Goal: Information Seeking & Learning: Learn about a topic

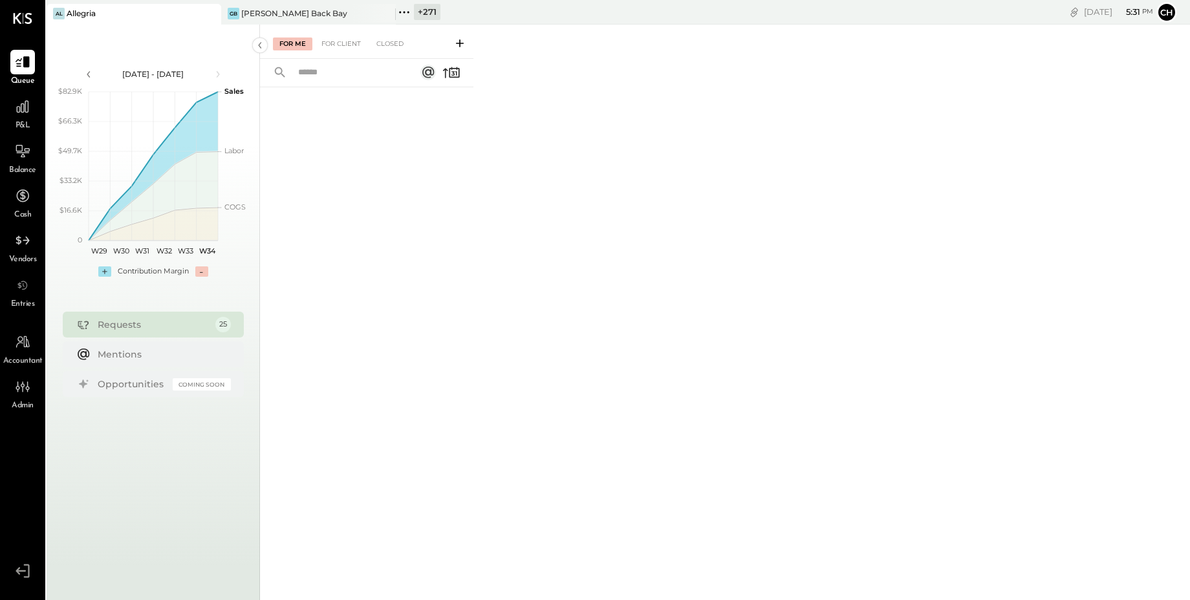
click at [405, 13] on icon at bounding box center [404, 12] width 17 height 17
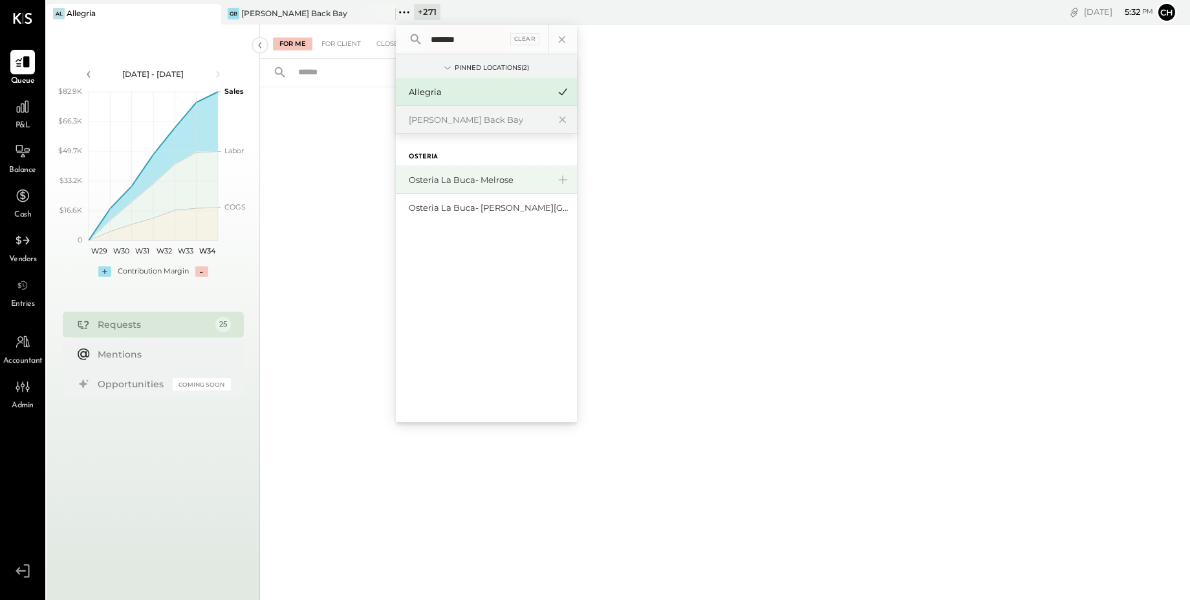
type input "*******"
click at [466, 179] on div "Osteria La Buca- Melrose" at bounding box center [479, 180] width 140 height 12
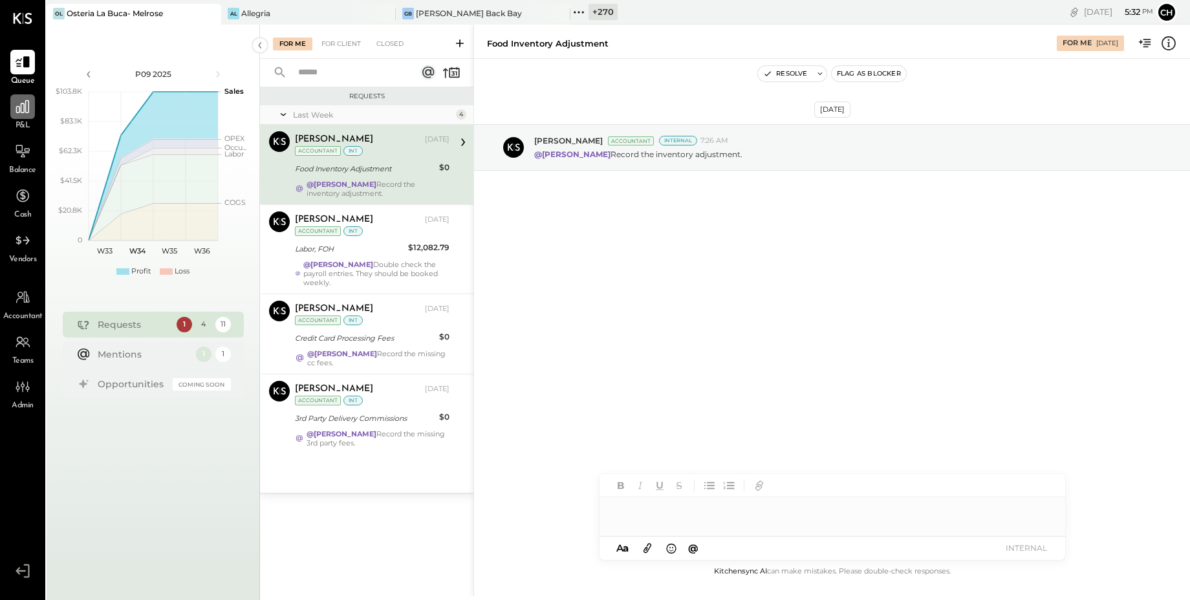
click at [26, 111] on icon at bounding box center [22, 106] width 17 height 17
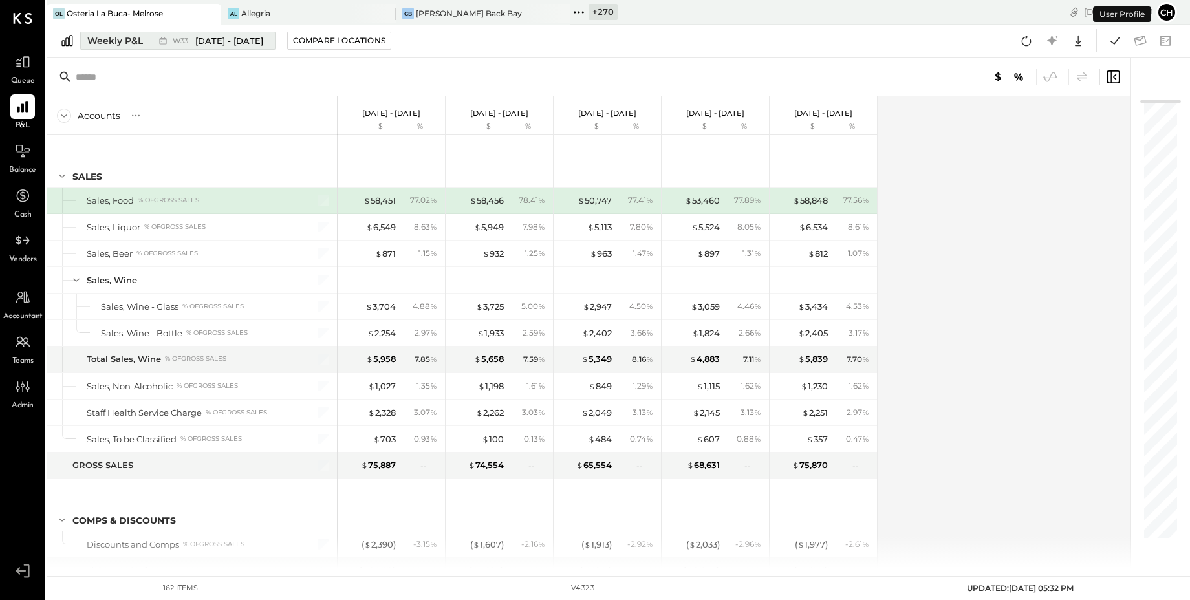
click at [219, 43] on span "[DATE] - [DATE]" at bounding box center [229, 41] width 68 height 12
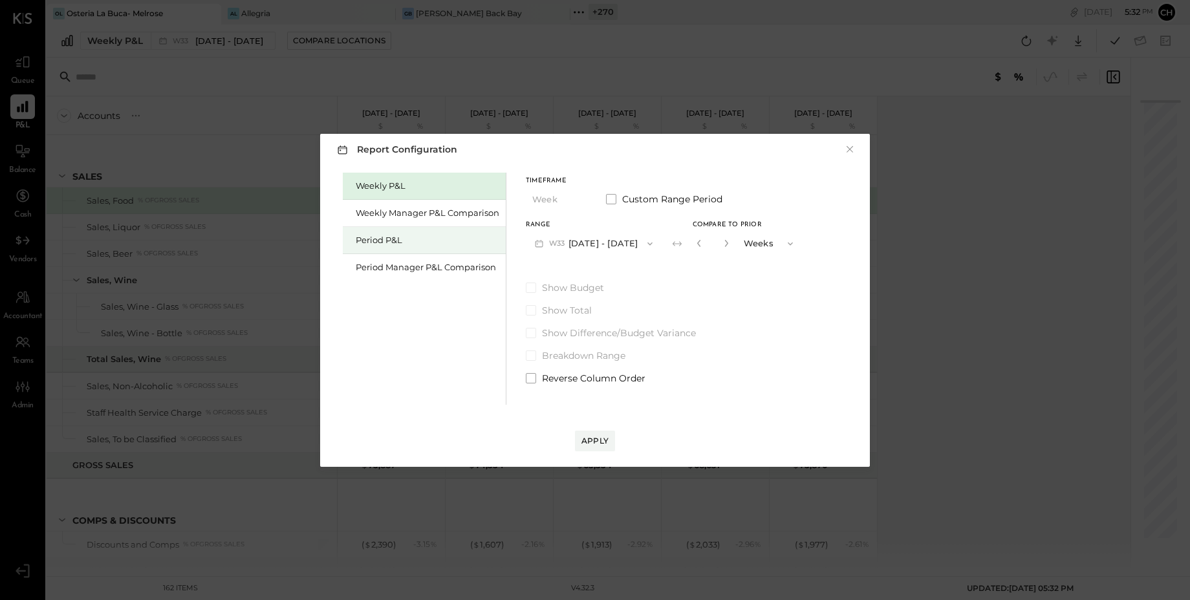
click at [398, 241] on div "Period P&L" at bounding box center [428, 240] width 144 height 12
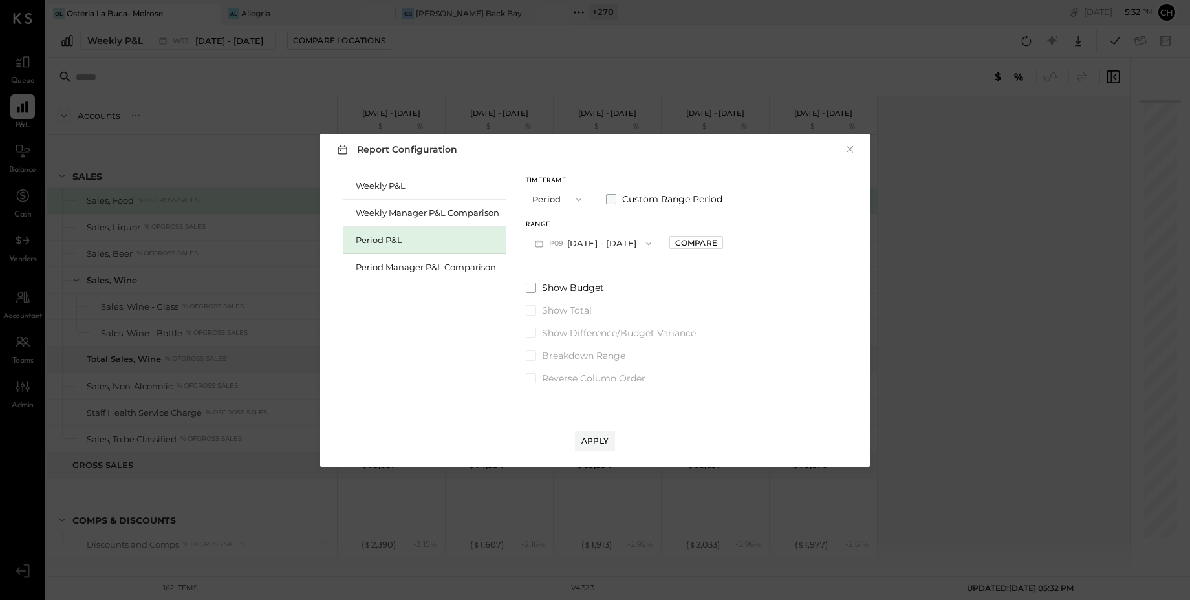
click at [616, 199] on label "Custom Range Period" at bounding box center [664, 199] width 116 height 13
click at [596, 246] on icon "button" at bounding box center [591, 244] width 10 height 10
click at [589, 404] on div "[DATE]" at bounding box center [580, 402] width 109 height 27
click at [711, 244] on button "[DATE]" at bounding box center [672, 243] width 77 height 24
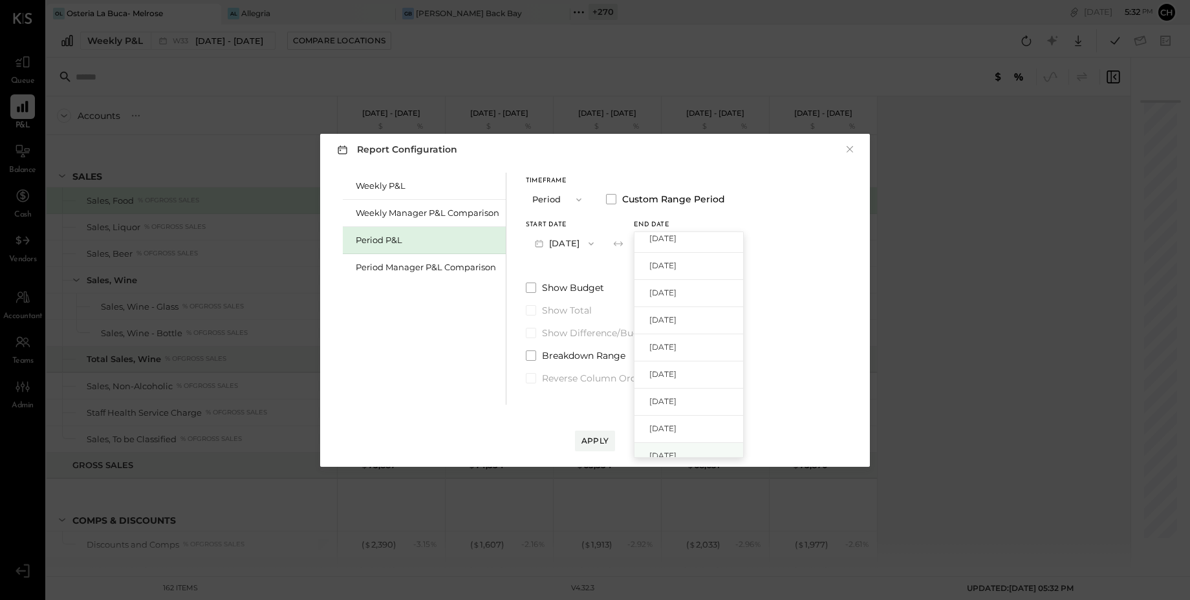
scroll to position [0, 0]
click at [720, 275] on div "[DATE]" at bounding box center [688, 272] width 109 height 27
click at [603, 437] on div "Apply" at bounding box center [594, 440] width 27 height 11
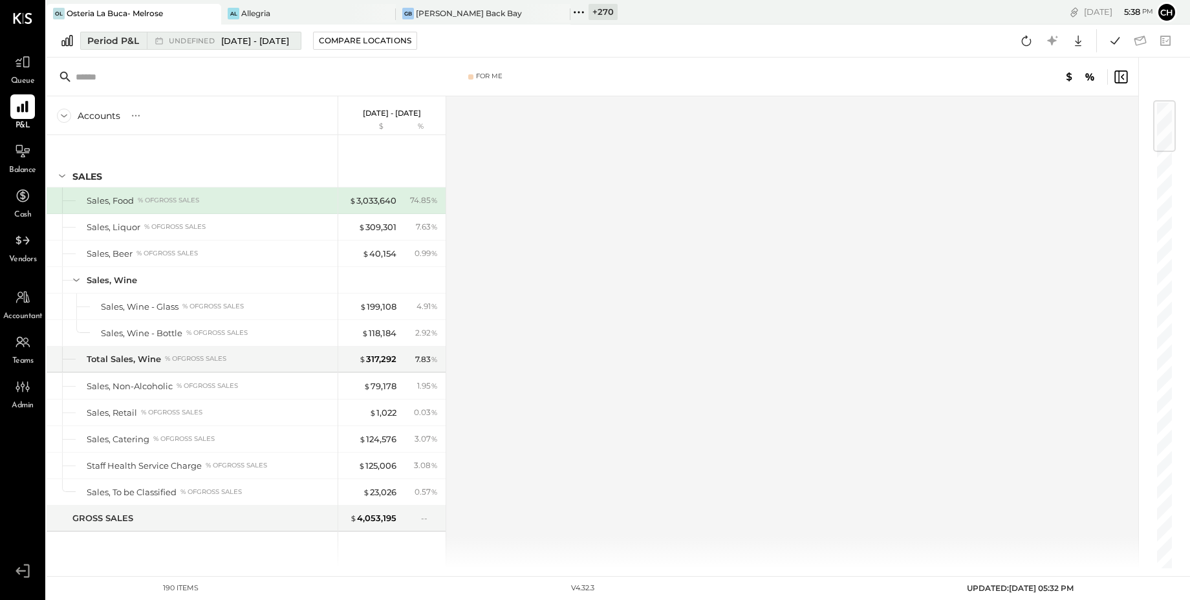
click at [289, 37] on span "[DATE] - [DATE]" at bounding box center [255, 41] width 68 height 12
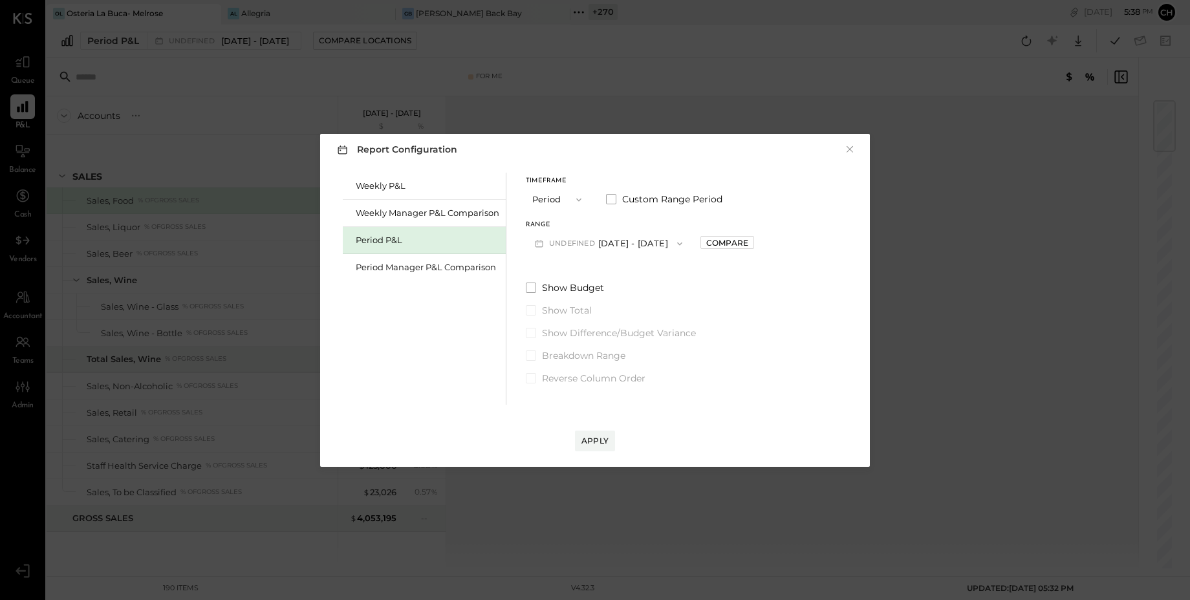
click at [596, 243] on span "undefined" at bounding box center [573, 244] width 49 height 10
click at [846, 149] on button "×" at bounding box center [850, 149] width 12 height 13
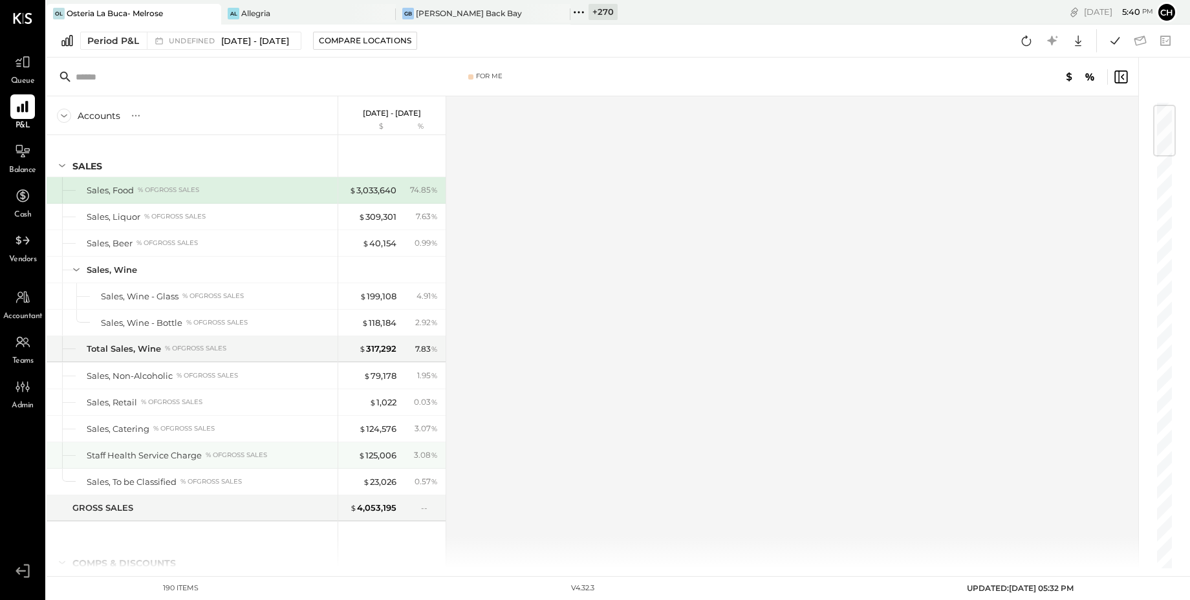
scroll to position [37, 0]
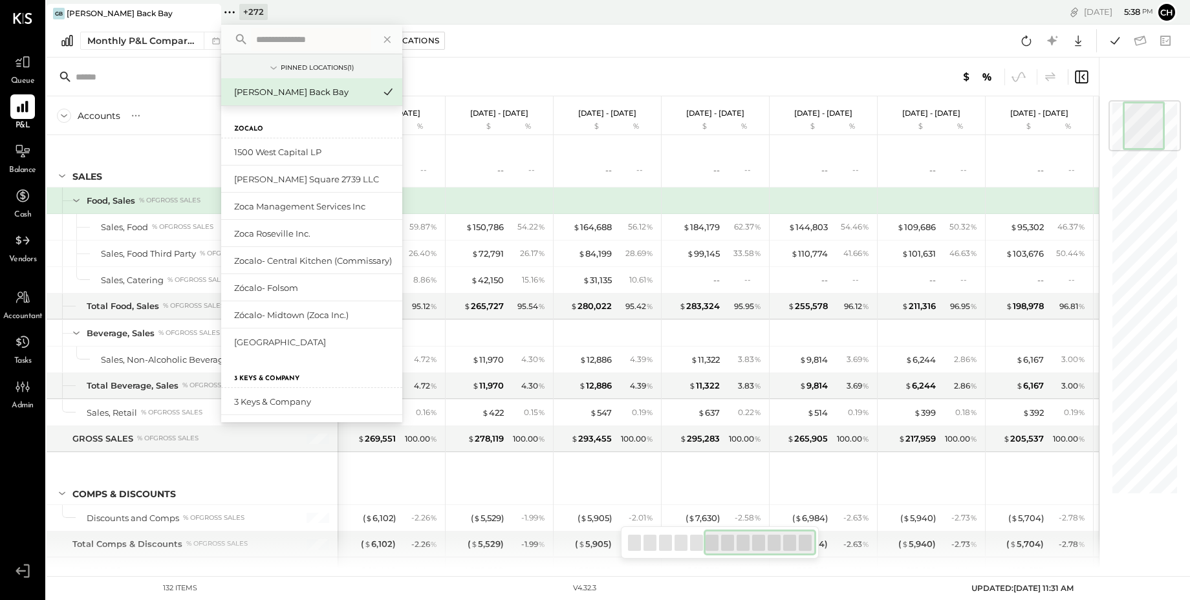
scroll to position [0, 533]
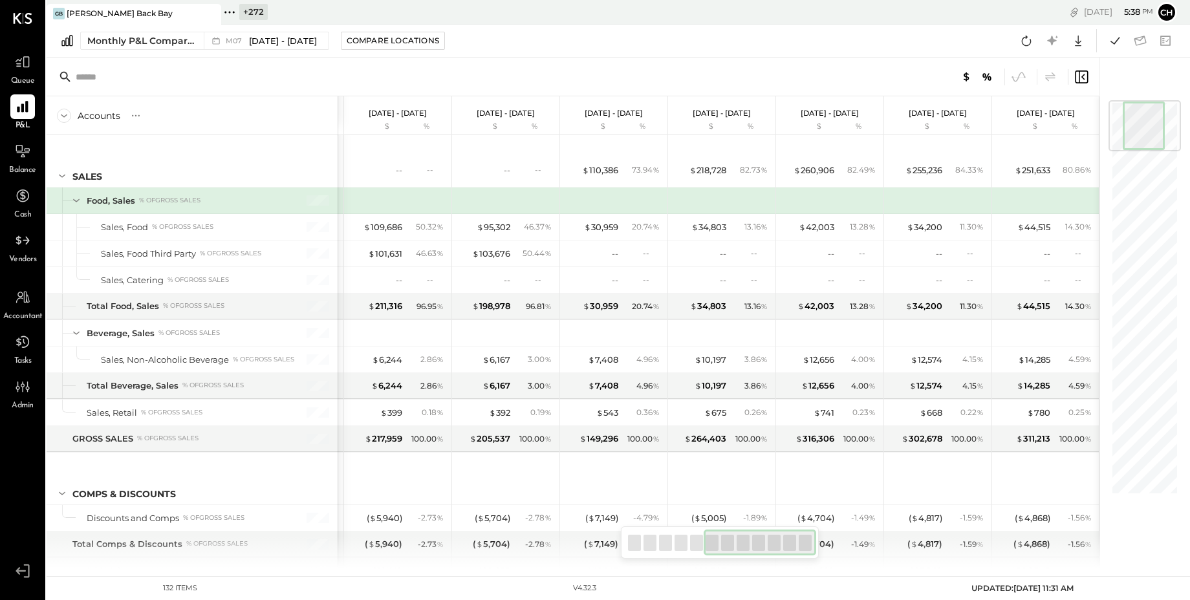
click at [352, 16] on div "+ 272 Pinned Locations ( 1 ) Greco Back Bay Zocalo 1500 West Capital LP Jimenez…" at bounding box center [437, 12] width 432 height 25
